Goal: Task Accomplishment & Management: Manage account settings

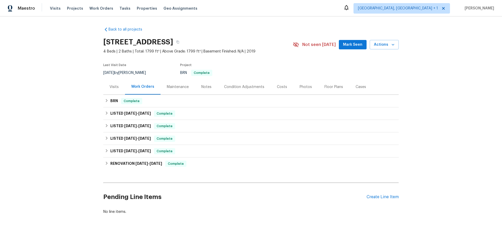
click at [175, 91] on div "Maintenance" at bounding box center [177, 86] width 34 height 15
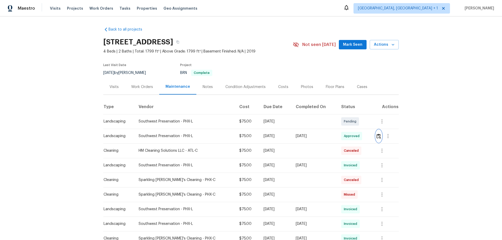
click at [376, 135] on img "button" at bounding box center [378, 136] width 4 height 5
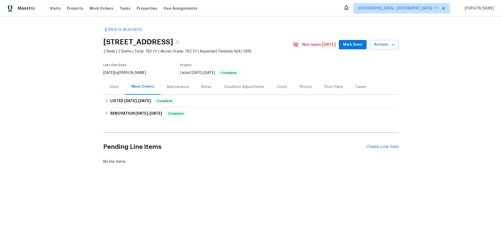
click at [179, 88] on div "Maintenance" at bounding box center [178, 86] width 22 height 5
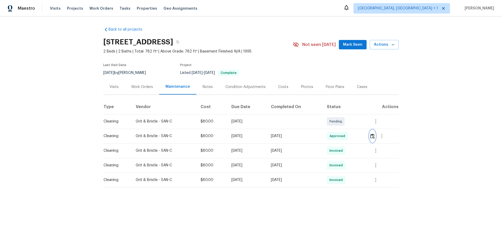
click at [370, 136] on img "button" at bounding box center [372, 136] width 4 height 5
